Goal: Information Seeking & Learning: Learn about a topic

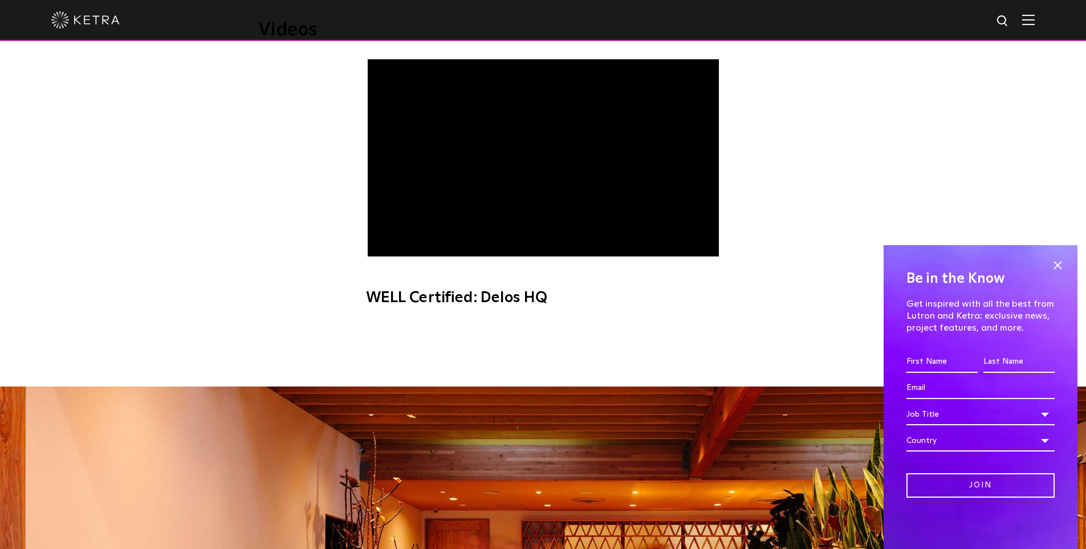
scroll to position [741, 0]
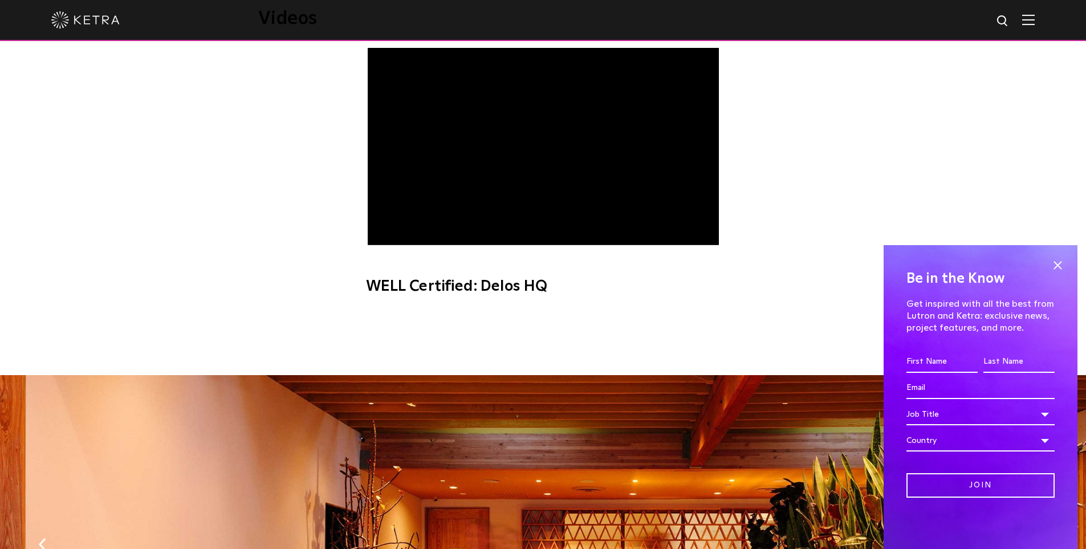
click at [391, 238] on span "WELL Certified: Delos HQ" at bounding box center [543, 177] width 384 height 259
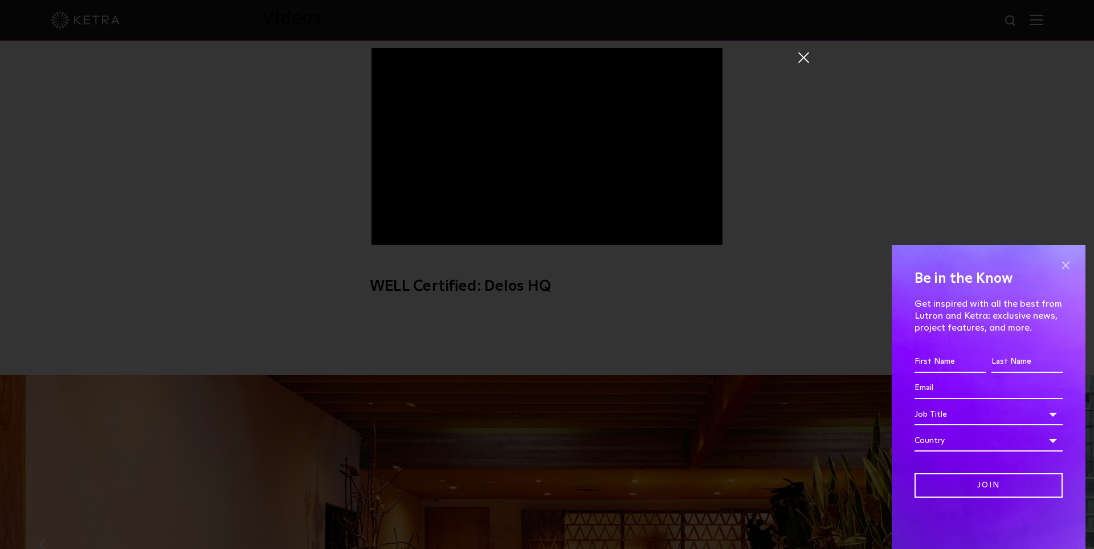
click at [1066, 259] on span at bounding box center [1065, 264] width 17 height 17
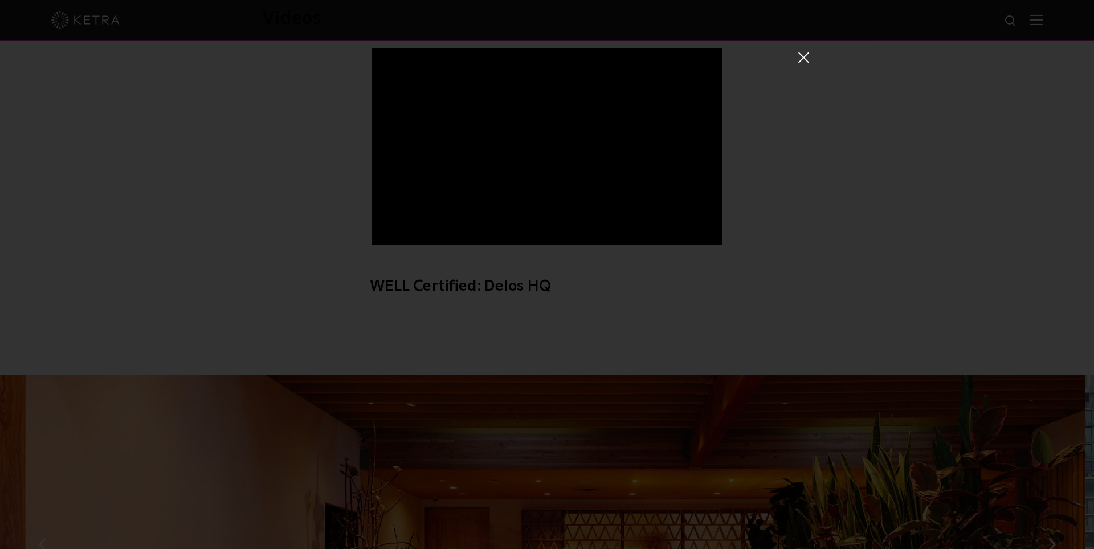
click at [797, 56] on span at bounding box center [803, 56] width 13 height 11
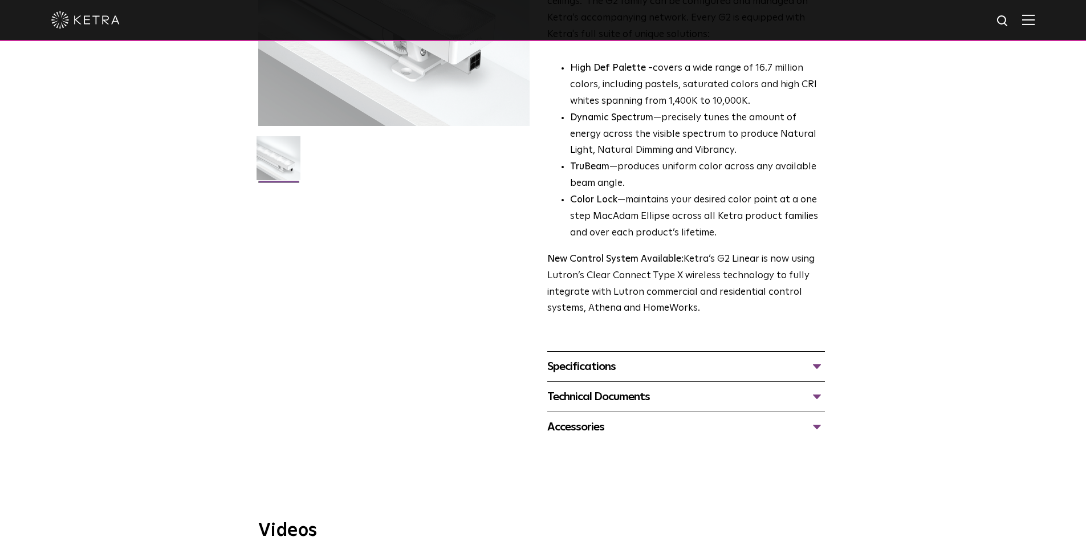
scroll to position [342, 0]
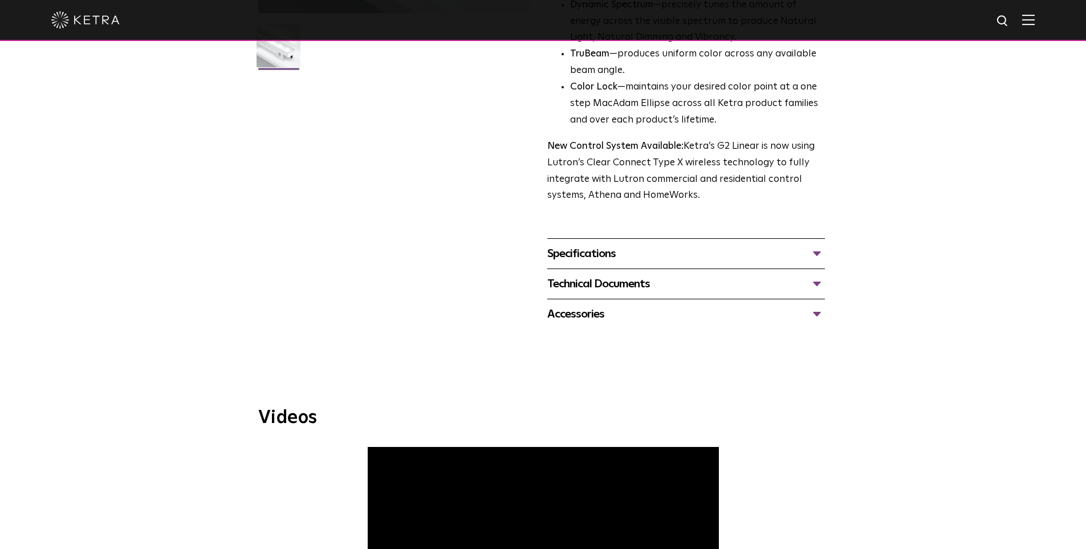
click at [815, 287] on div "Technical Documents" at bounding box center [686, 284] width 278 height 18
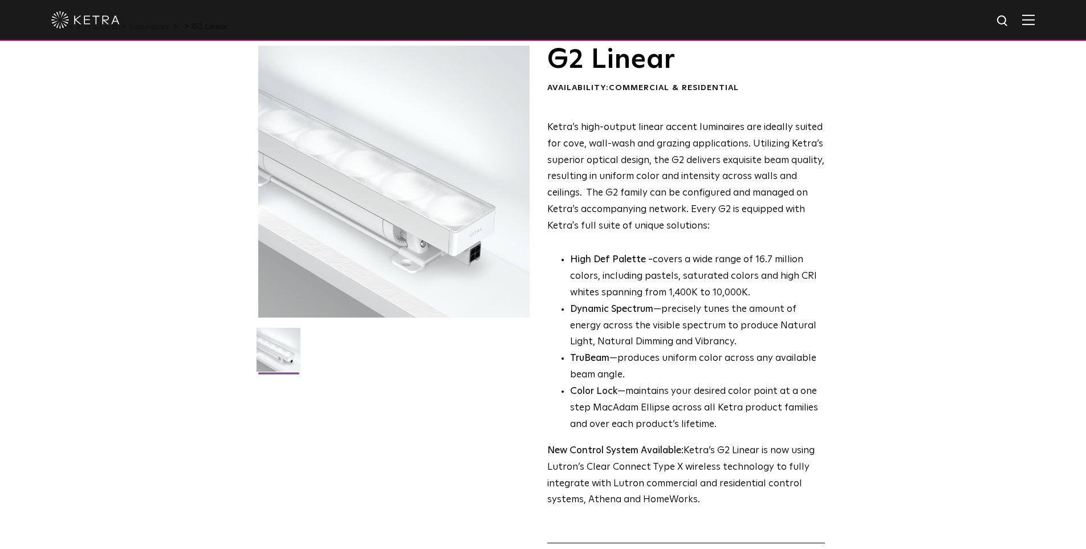
scroll to position [0, 0]
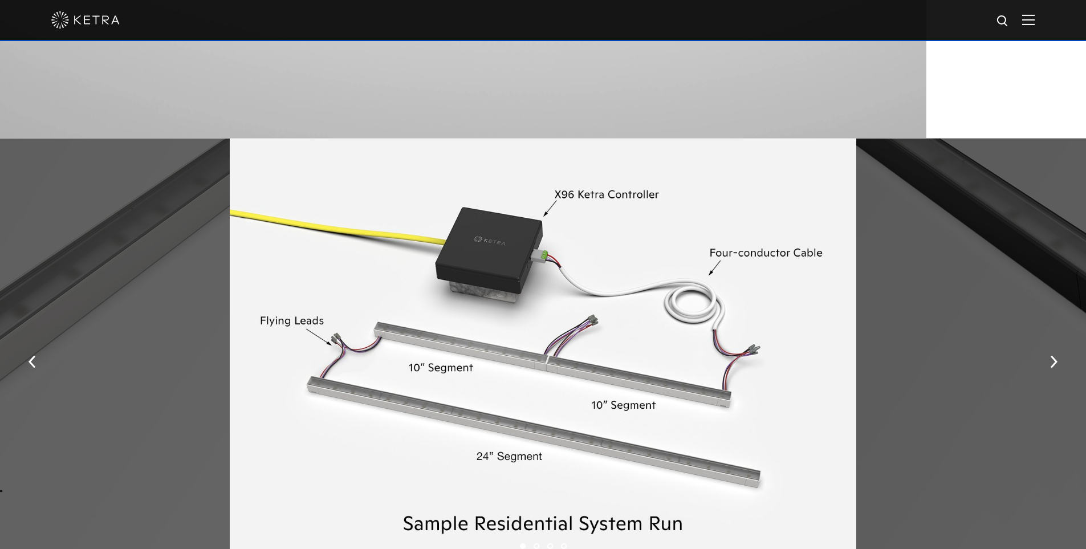
scroll to position [1544, 0]
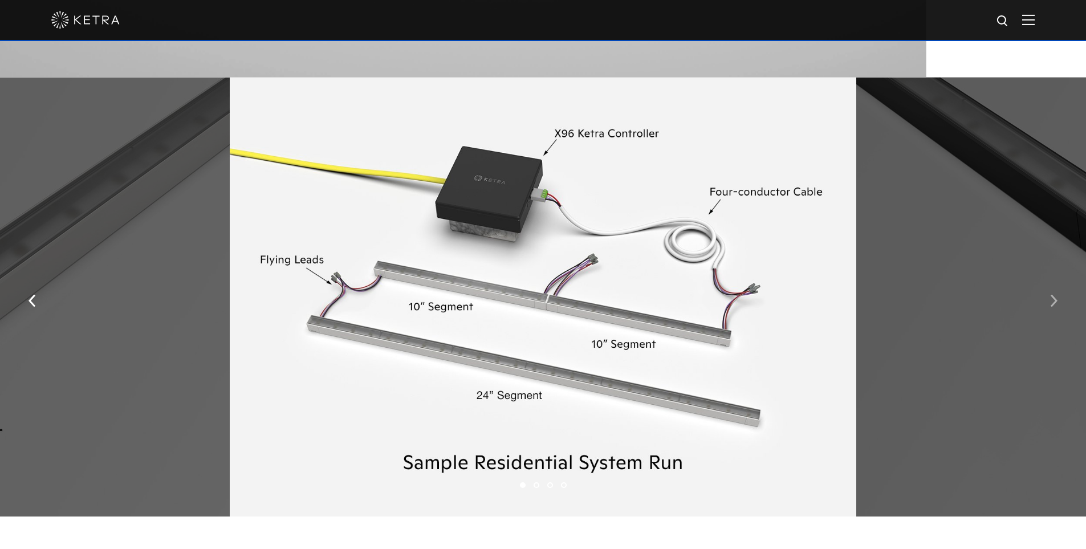
click at [1055, 307] on img "button" at bounding box center [1053, 301] width 7 height 13
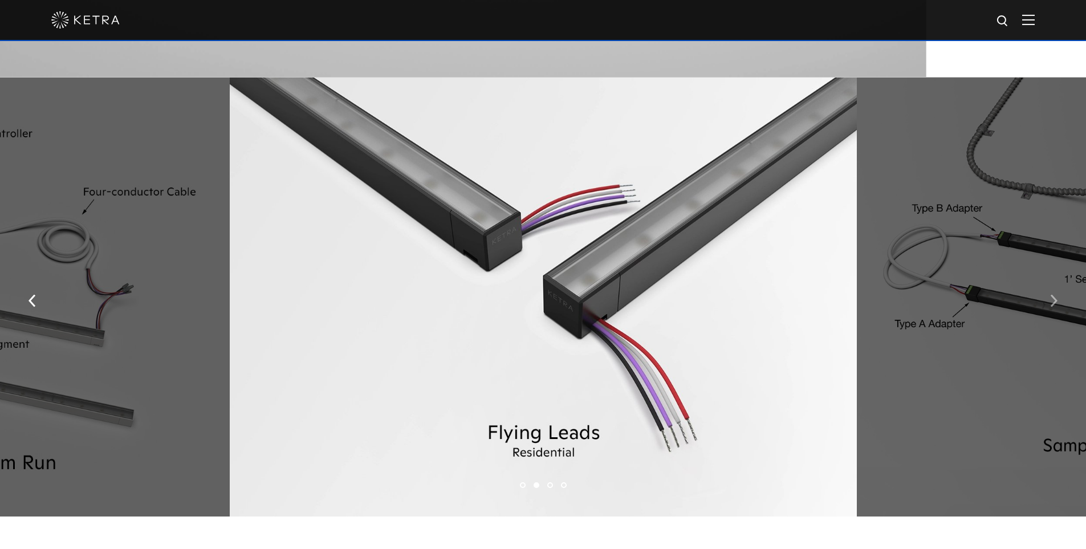
click at [1055, 307] on img "button" at bounding box center [1053, 301] width 7 height 13
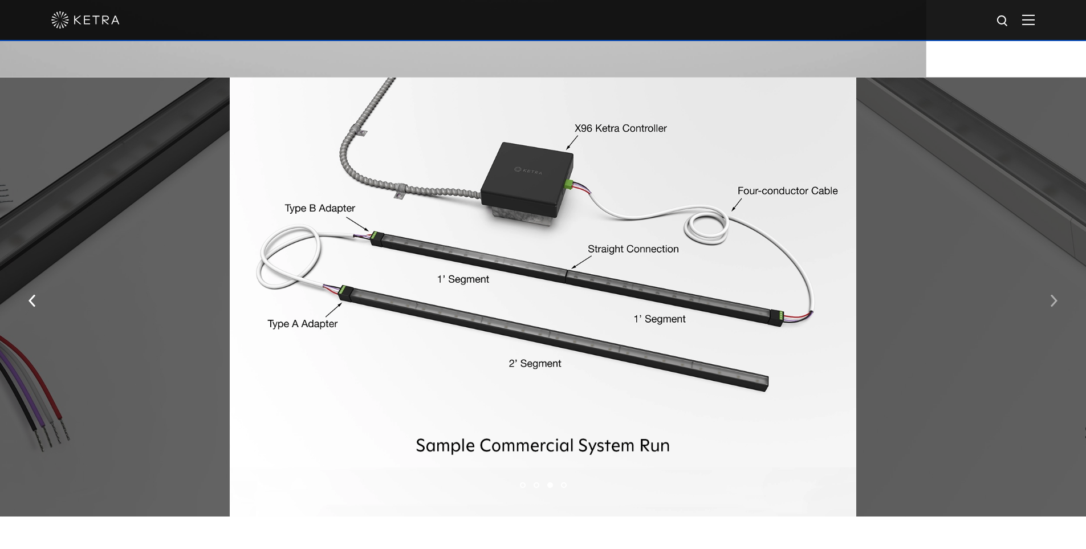
click at [1051, 307] on img "button" at bounding box center [1053, 301] width 7 height 13
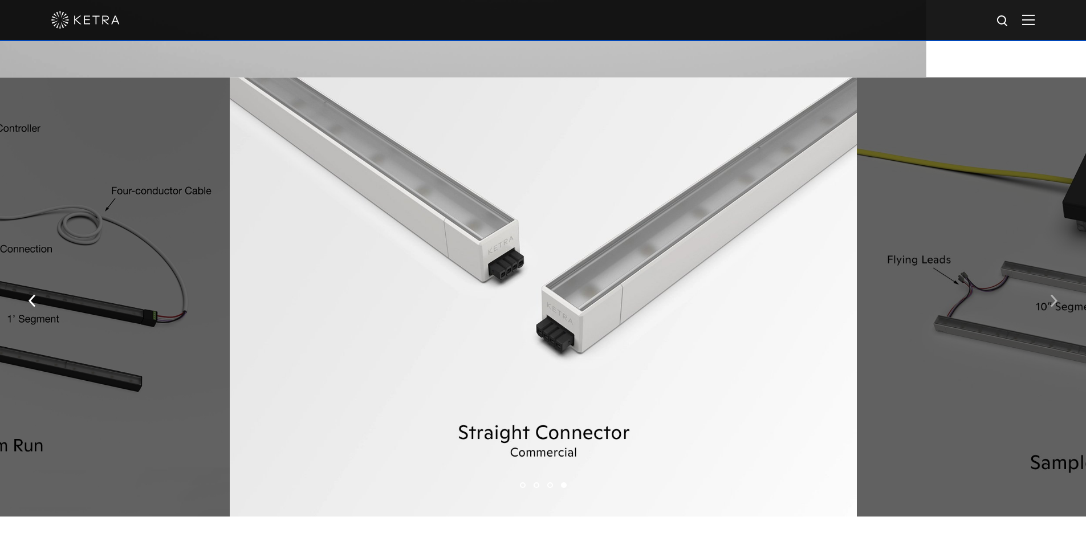
click at [1049, 308] on button "button" at bounding box center [1053, 299] width 25 height 39
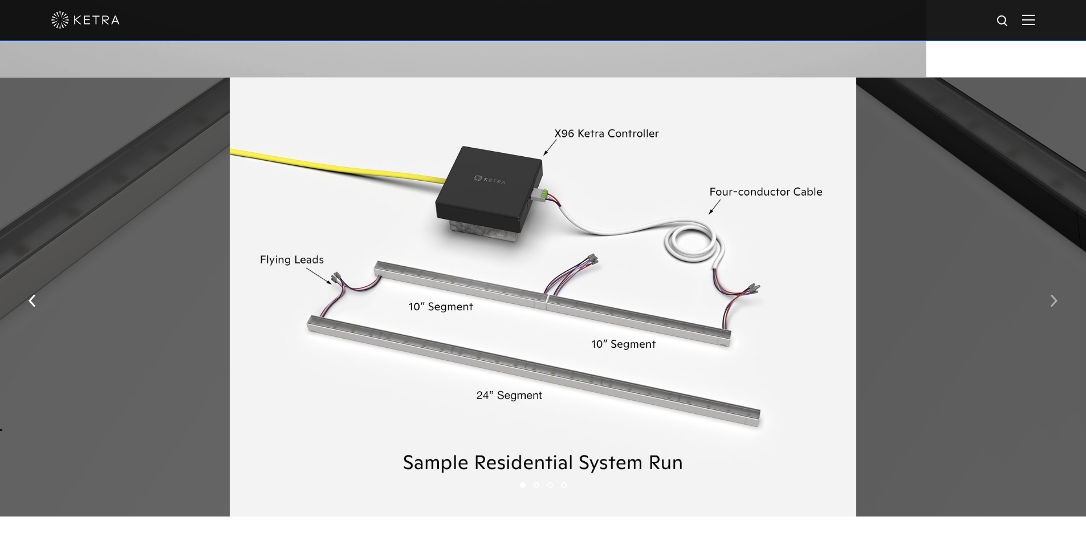
click at [1051, 305] on img "button" at bounding box center [1053, 301] width 7 height 13
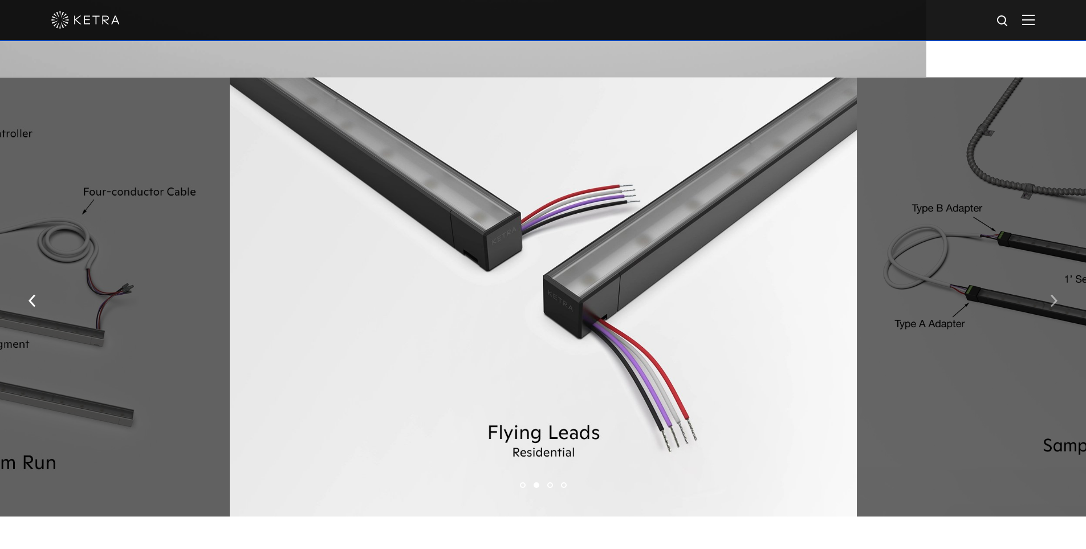
click at [1051, 305] on img "button" at bounding box center [1053, 301] width 7 height 13
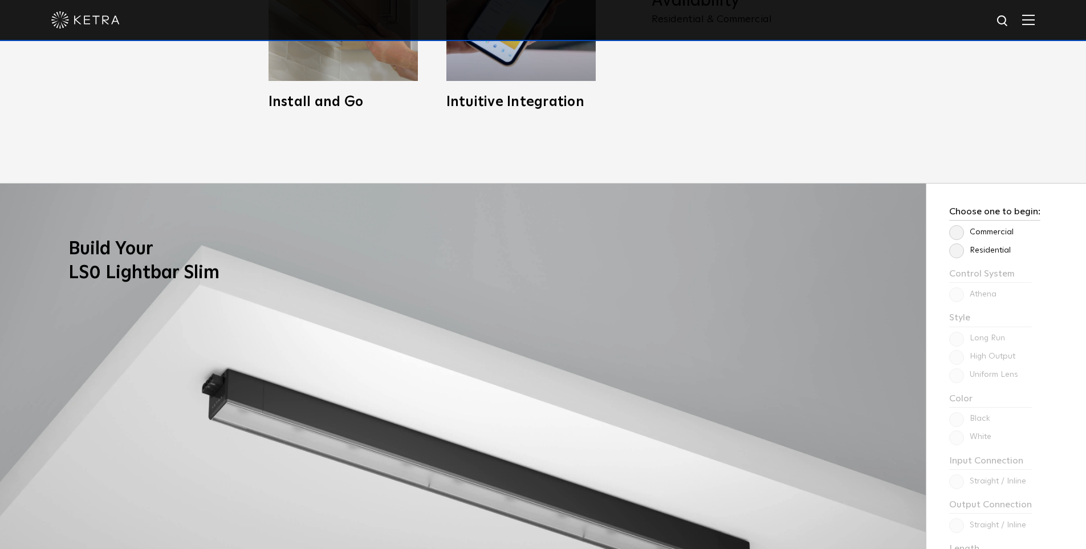
scroll to position [917, 0]
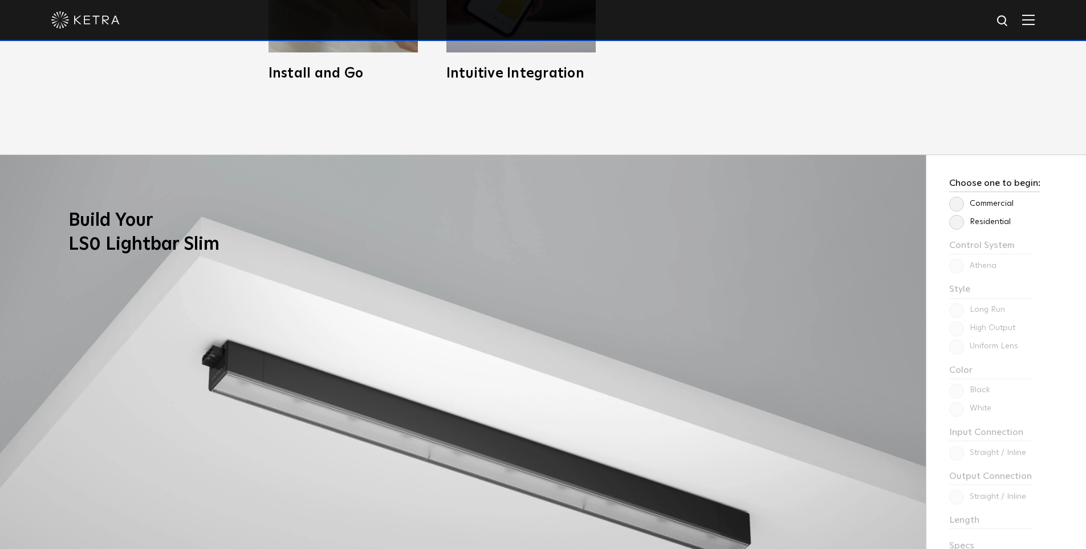
click at [956, 219] on label "Residential" at bounding box center [980, 222] width 62 height 10
click at [0, 0] on input "Residential" at bounding box center [0, 0] width 0 height 0
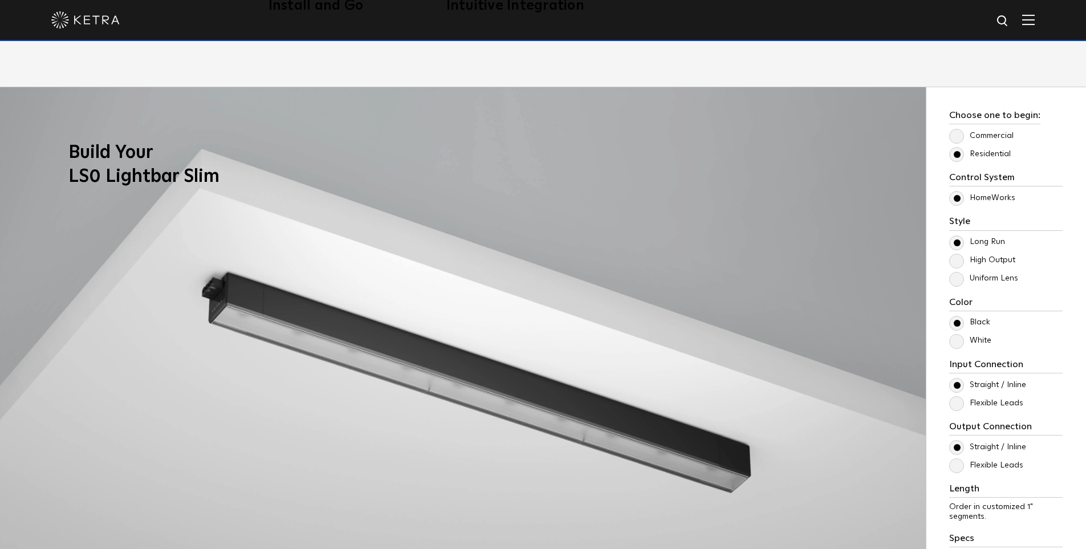
scroll to position [1031, 0]
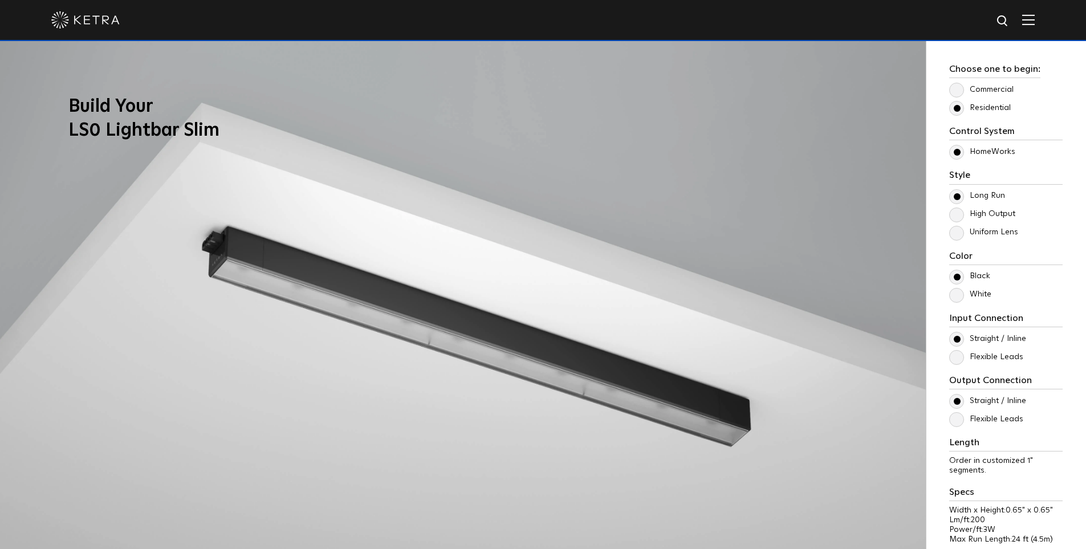
click at [956, 213] on label "High Output" at bounding box center [982, 214] width 66 height 10
click at [0, 0] on input "High Output" at bounding box center [0, 0] width 0 height 0
click at [957, 232] on label "Uniform Lens" at bounding box center [983, 232] width 69 height 10
click at [0, 0] on input "Uniform Lens" at bounding box center [0, 0] width 0 height 0
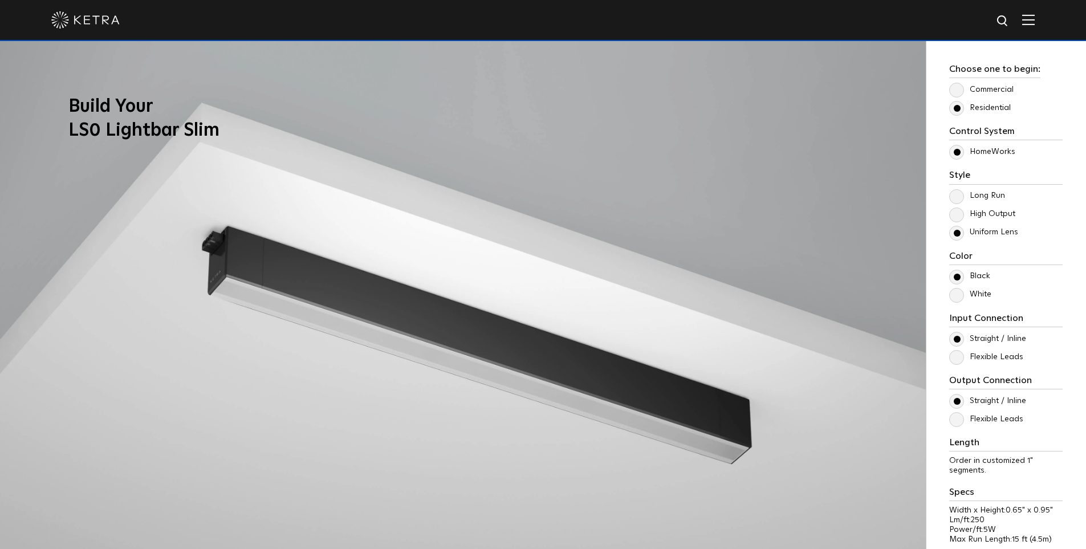
click at [956, 198] on label "Long Run" at bounding box center [977, 196] width 56 height 10
click at [0, 0] on input "Long Run" at bounding box center [0, 0] width 0 height 0
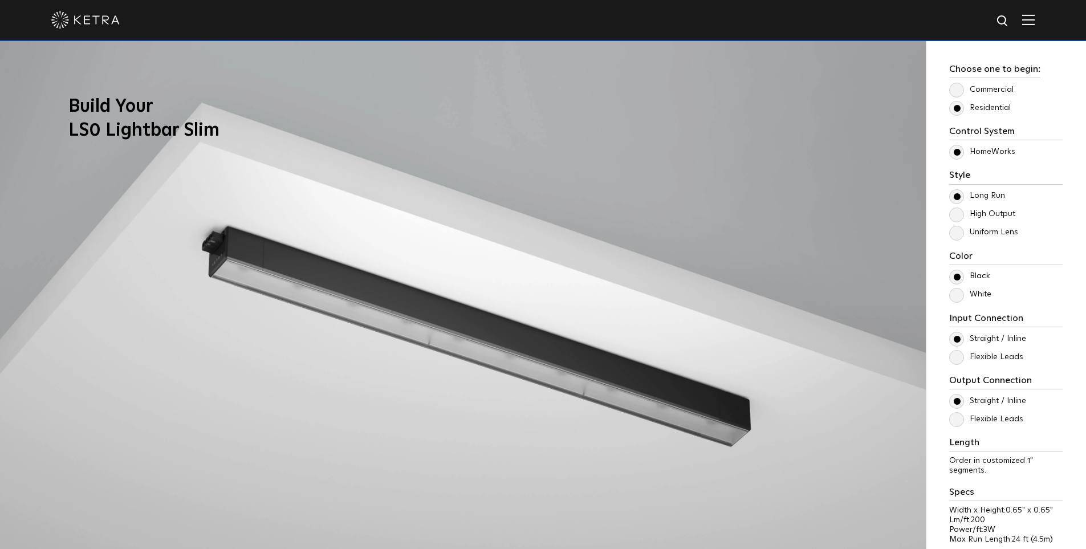
click at [957, 215] on label "High Output" at bounding box center [982, 214] width 66 height 10
click at [0, 0] on input "High Output" at bounding box center [0, 0] width 0 height 0
click at [957, 234] on label "Uniform Lens" at bounding box center [983, 232] width 69 height 10
click at [0, 0] on input "Uniform Lens" at bounding box center [0, 0] width 0 height 0
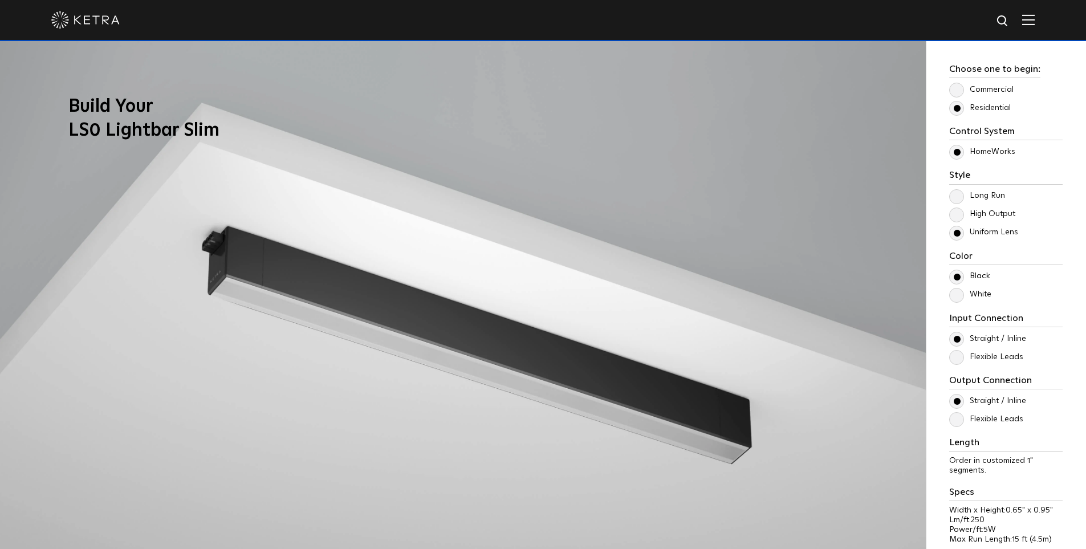
click at [957, 215] on label "High Output" at bounding box center [982, 214] width 66 height 10
click at [0, 0] on input "High Output" at bounding box center [0, 0] width 0 height 0
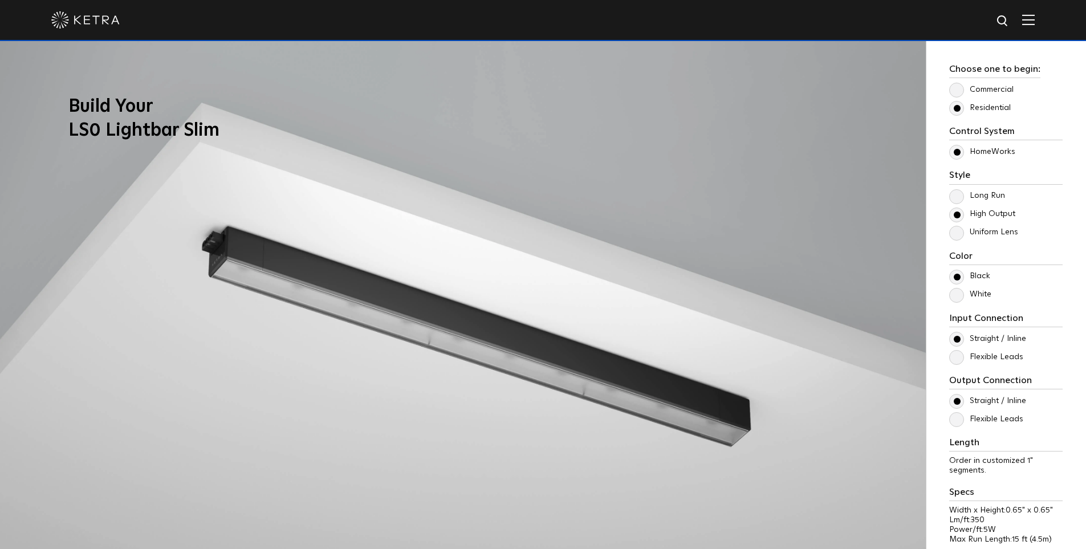
click at [958, 299] on label "White" at bounding box center [970, 294] width 42 height 10
click at [0, 0] on input "White" at bounding box center [0, 0] width 0 height 0
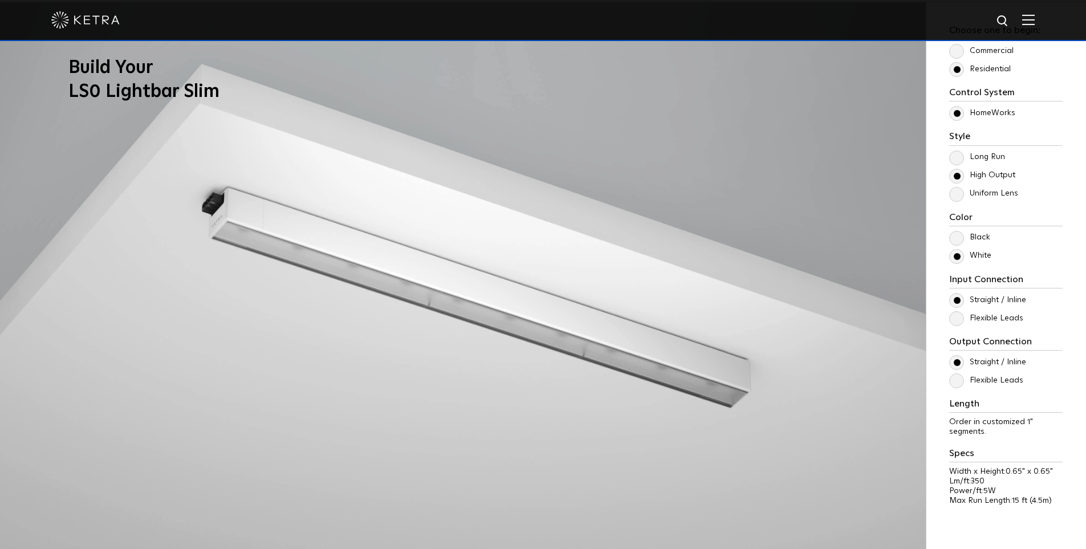
scroll to position [1088, 0]
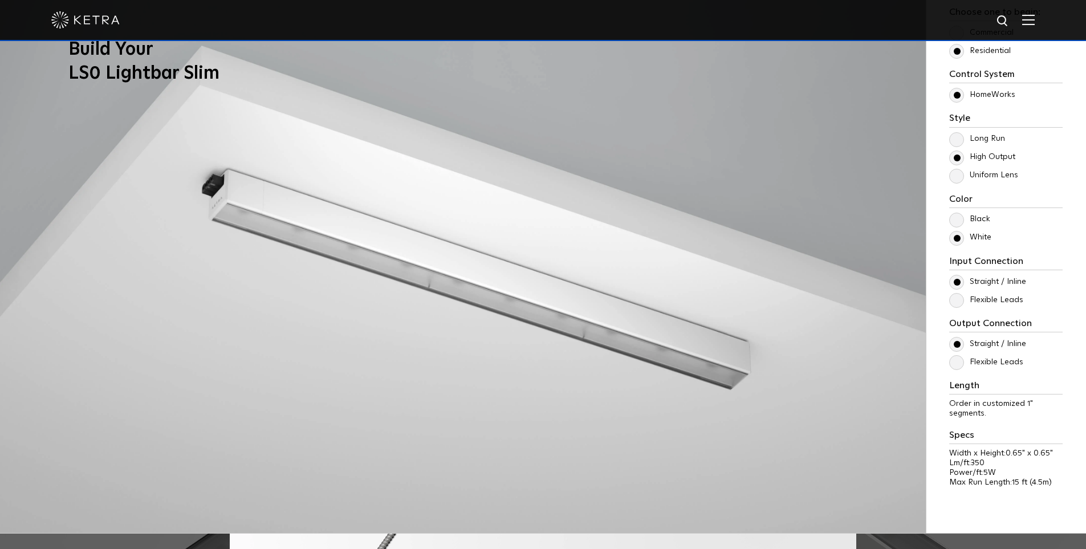
click at [957, 303] on label "Flexible Leads" at bounding box center [986, 300] width 74 height 10
click at [0, 0] on input "Flexible Leads" at bounding box center [0, 0] width 0 height 0
click at [953, 282] on label "Straight / Inline" at bounding box center [987, 282] width 77 height 10
click at [0, 0] on input "Straight / Inline" at bounding box center [0, 0] width 0 height 0
click at [956, 365] on label "Flexible Leads" at bounding box center [986, 362] width 74 height 10
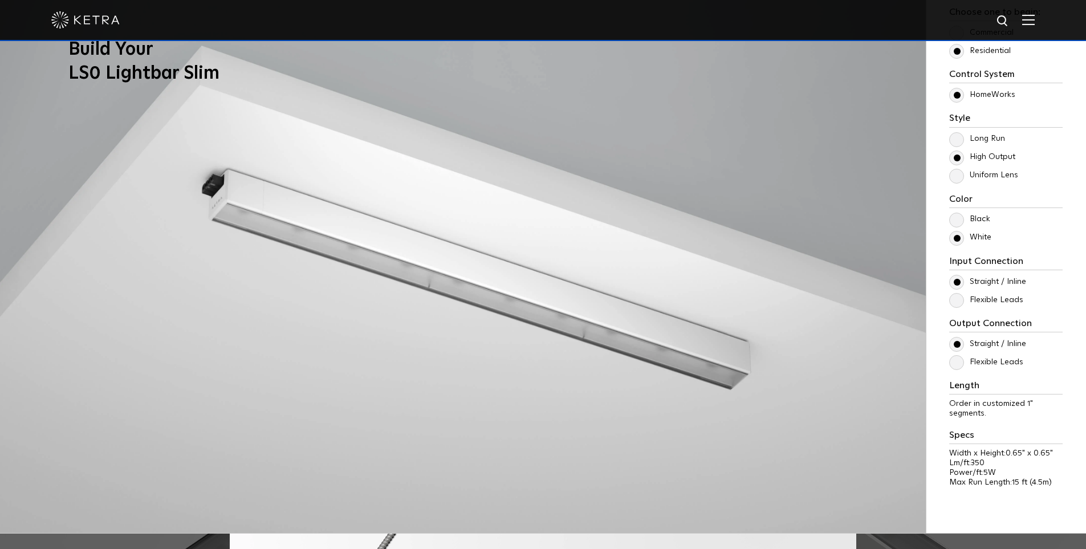
click at [0, 0] on input "Flexible Leads" at bounding box center [0, 0] width 0 height 0
click at [958, 299] on label "Flexible Leads" at bounding box center [986, 300] width 74 height 10
click at [0, 0] on input "Flexible Leads" at bounding box center [0, 0] width 0 height 0
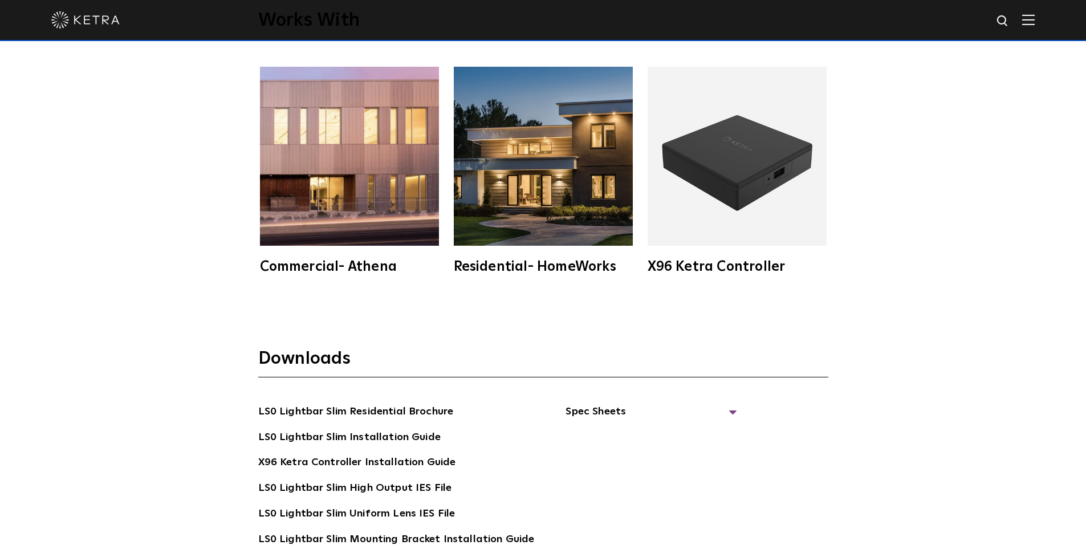
scroll to position [1943, 0]
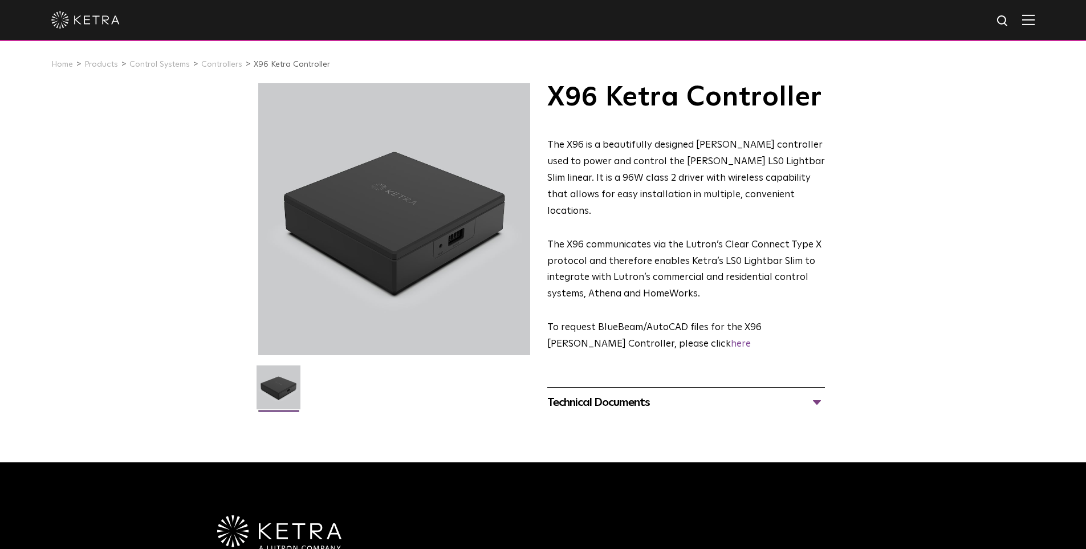
click at [814, 393] on div "Technical Documents" at bounding box center [686, 402] width 278 height 18
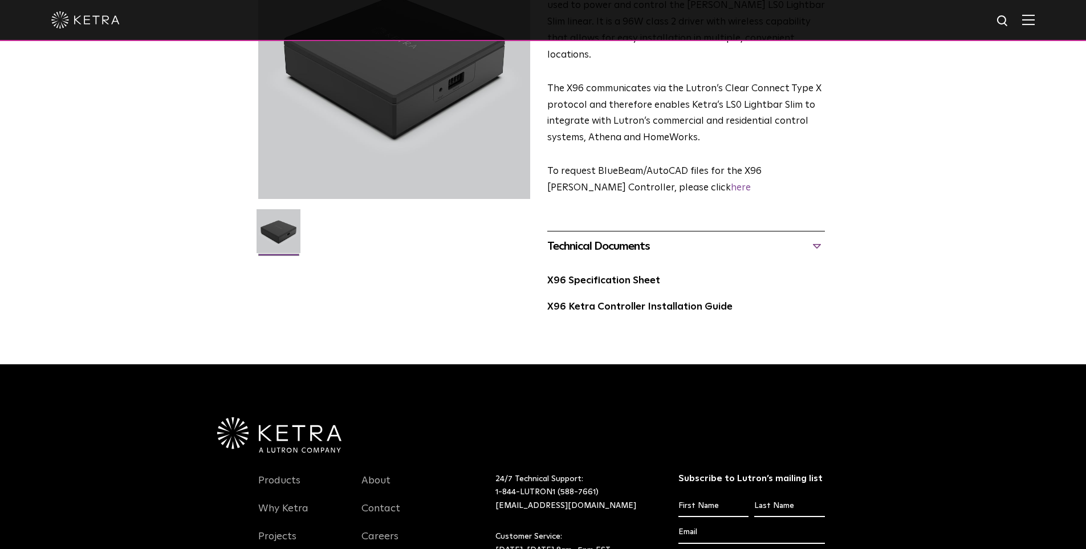
scroll to position [171, 0]
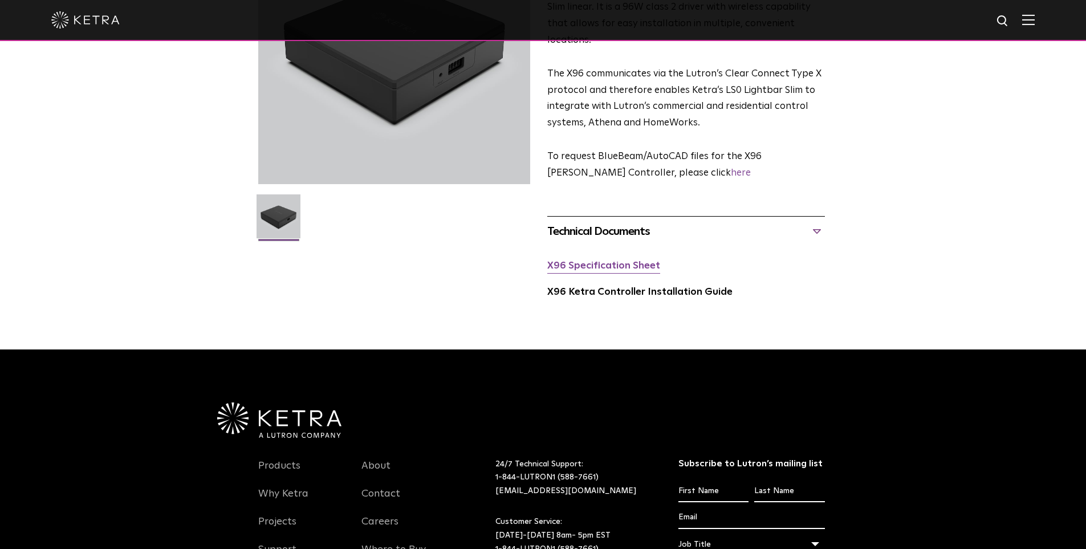
click at [634, 261] on link "X96 Specification Sheet" at bounding box center [603, 266] width 113 height 10
